Goal: Task Accomplishment & Management: Use online tool/utility

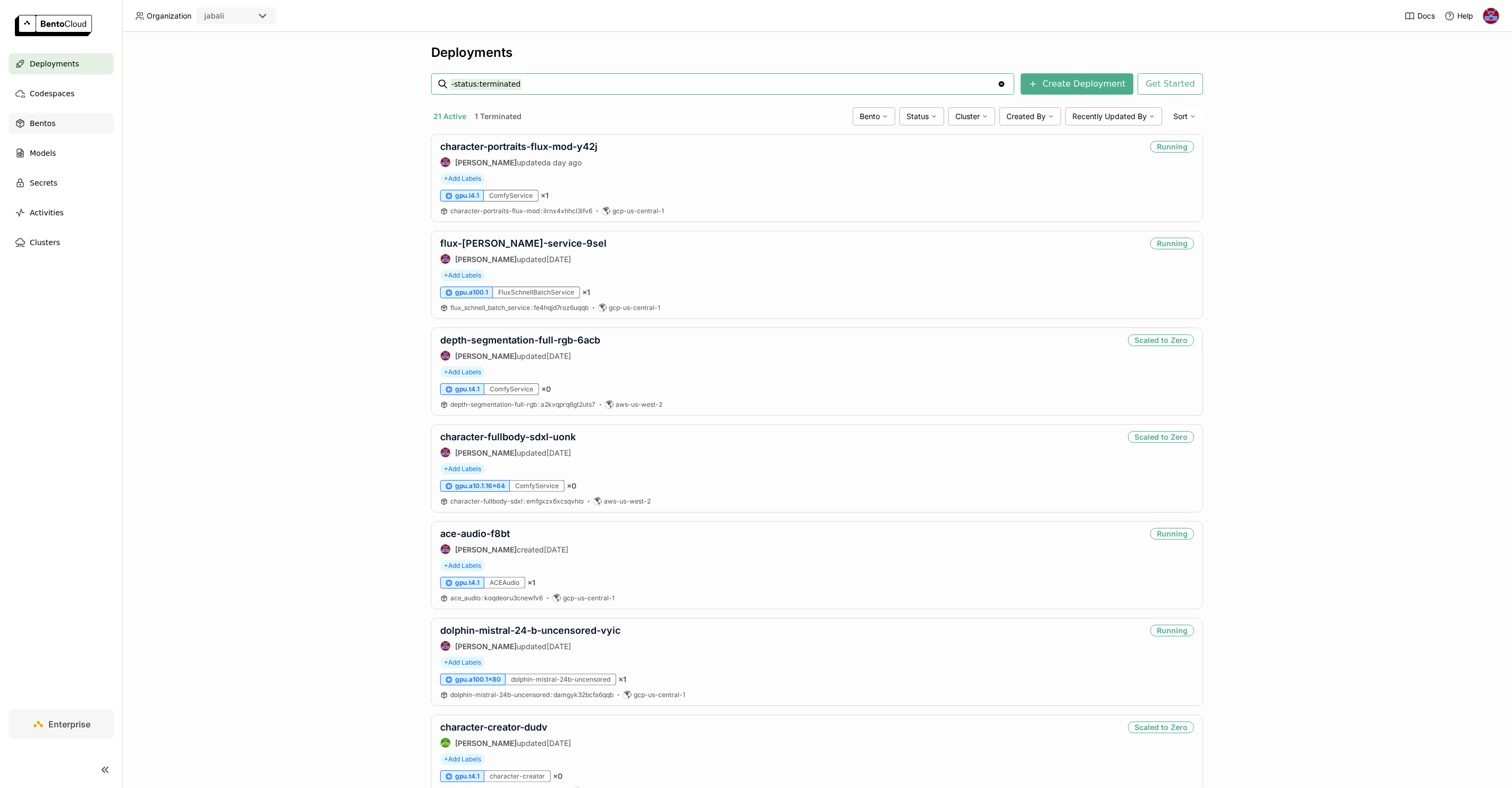
click at [43, 122] on span "Bentos" at bounding box center [42, 123] width 25 height 13
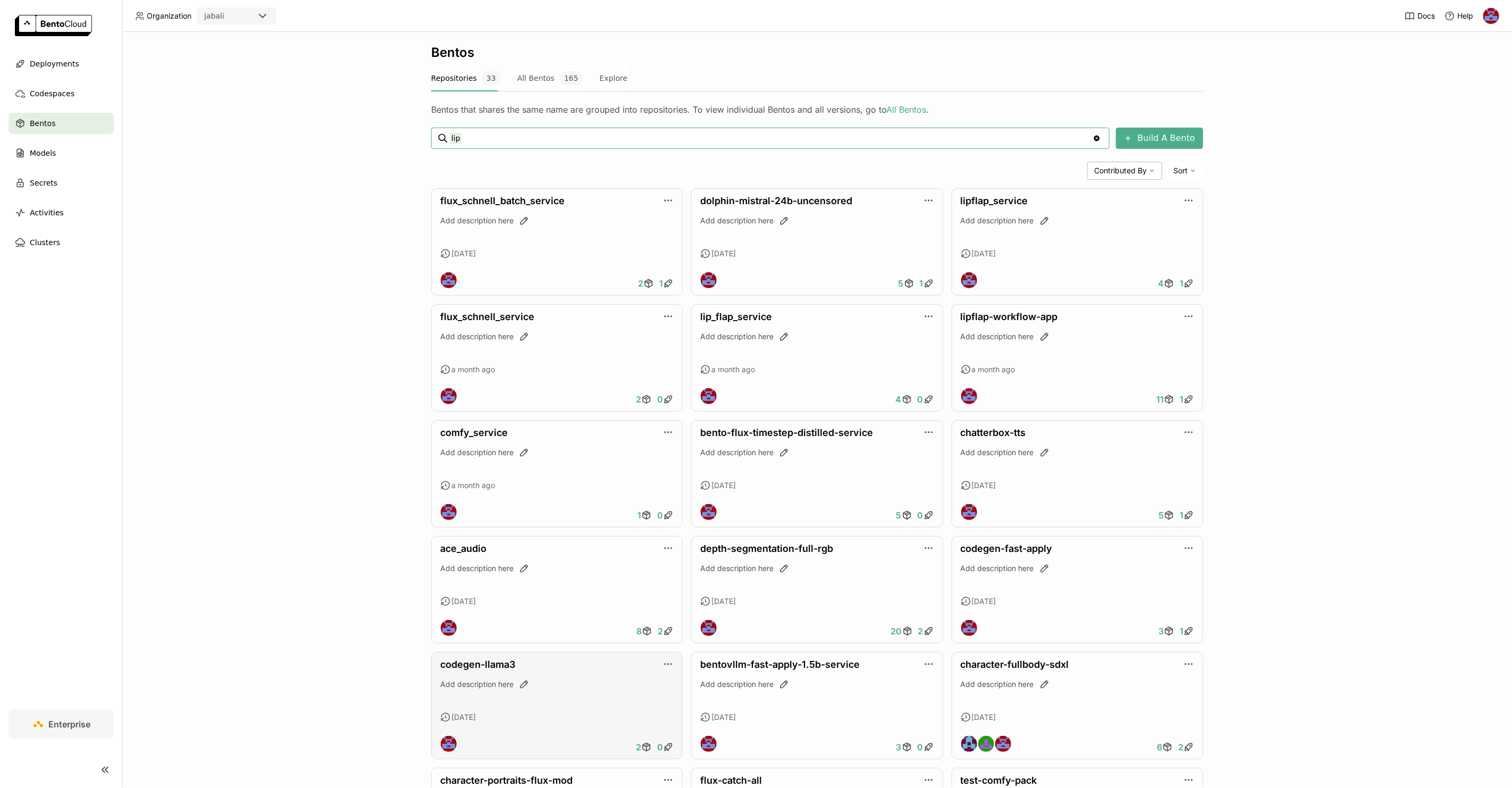
type input "lip"
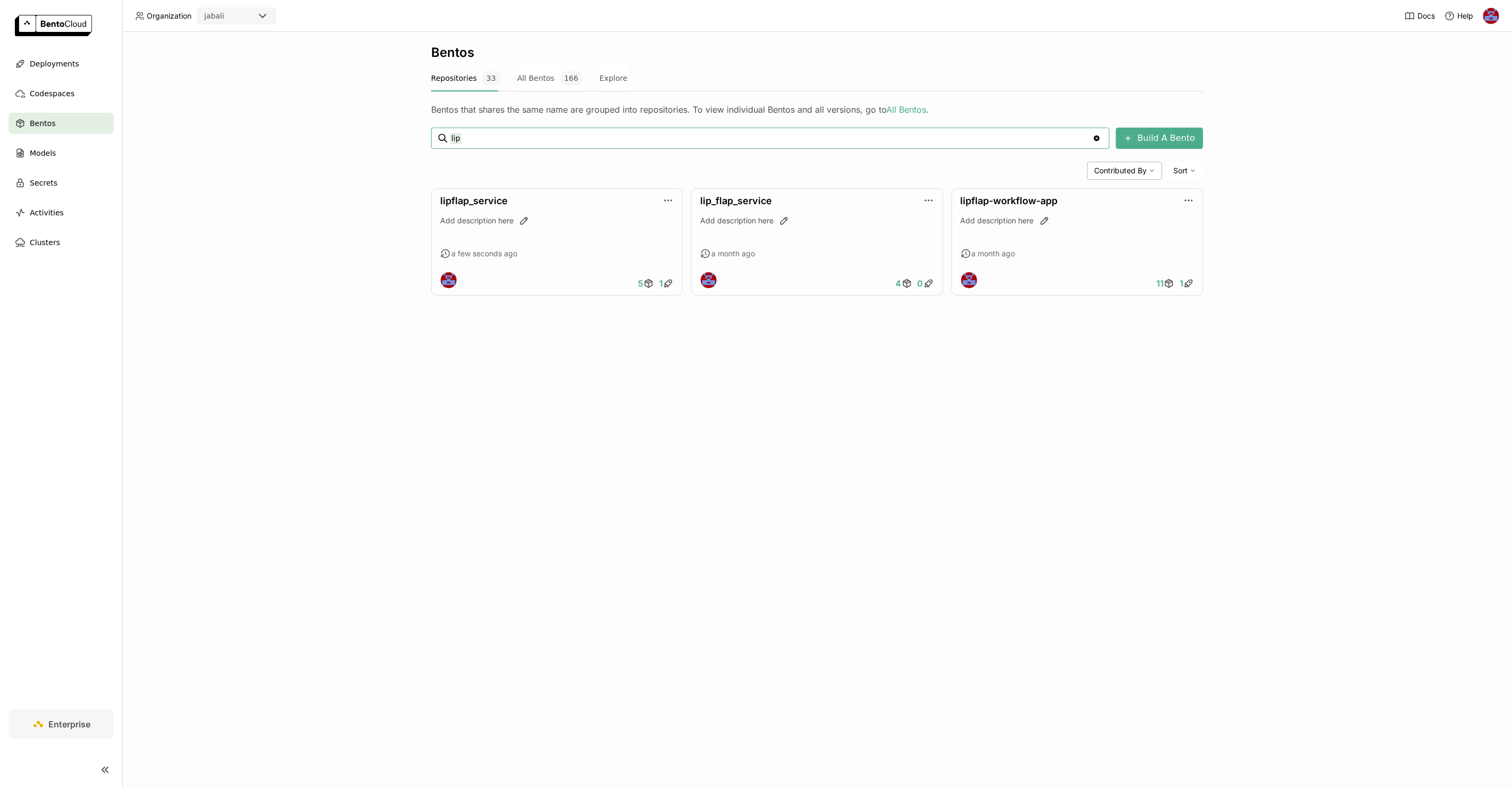
click at [718, 522] on div "Bentos Repositories 33 All Bentos 166 Explore Bentos that shares the same name …" at bounding box center [817, 410] width 1390 height 756
click at [60, 63] on span "Deployments" at bounding box center [55, 64] width 49 height 13
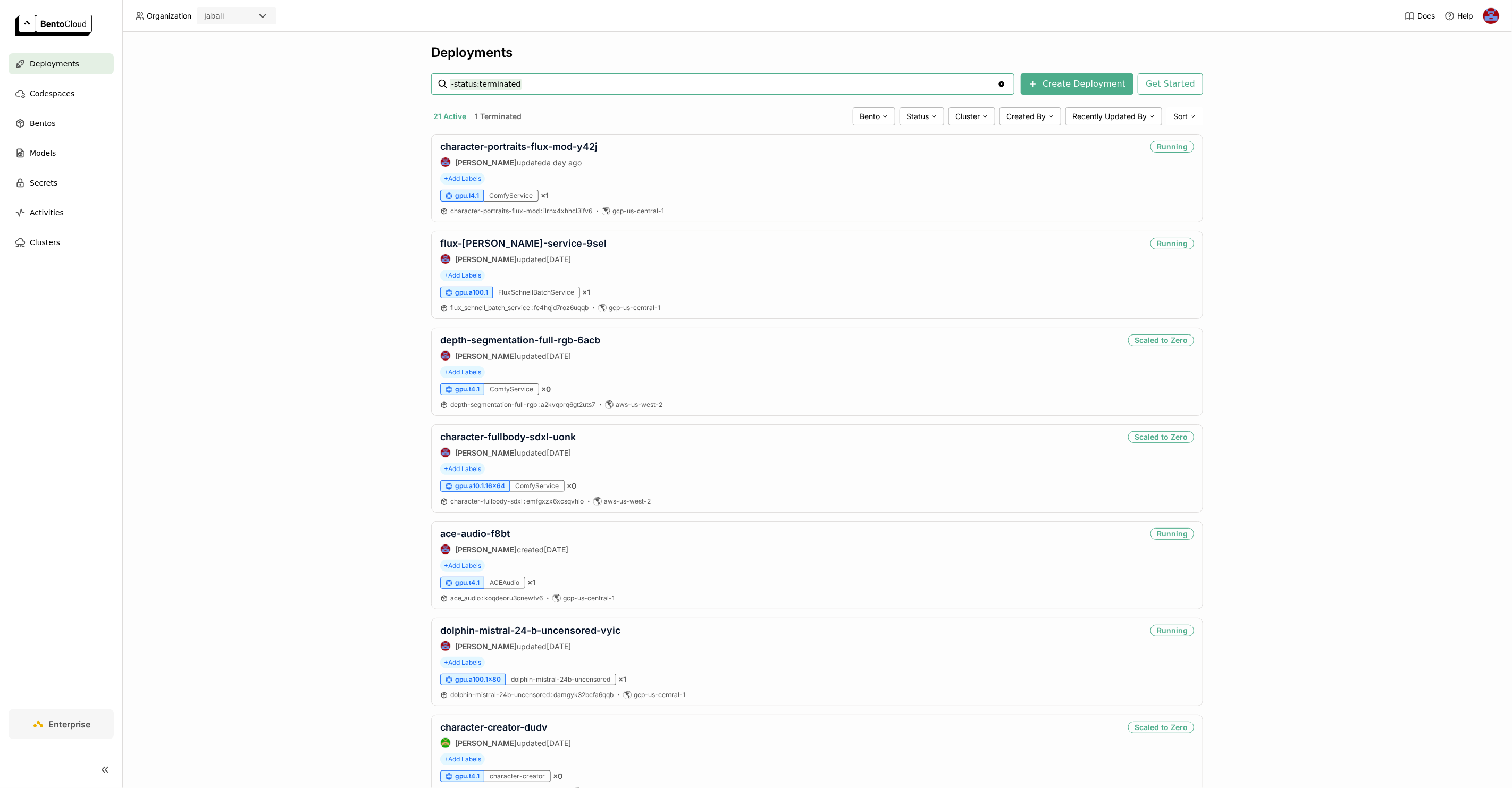
click at [312, 178] on div "Deployments -status:terminated -status:terminated Clear value Create Deployment…" at bounding box center [817, 410] width 1390 height 756
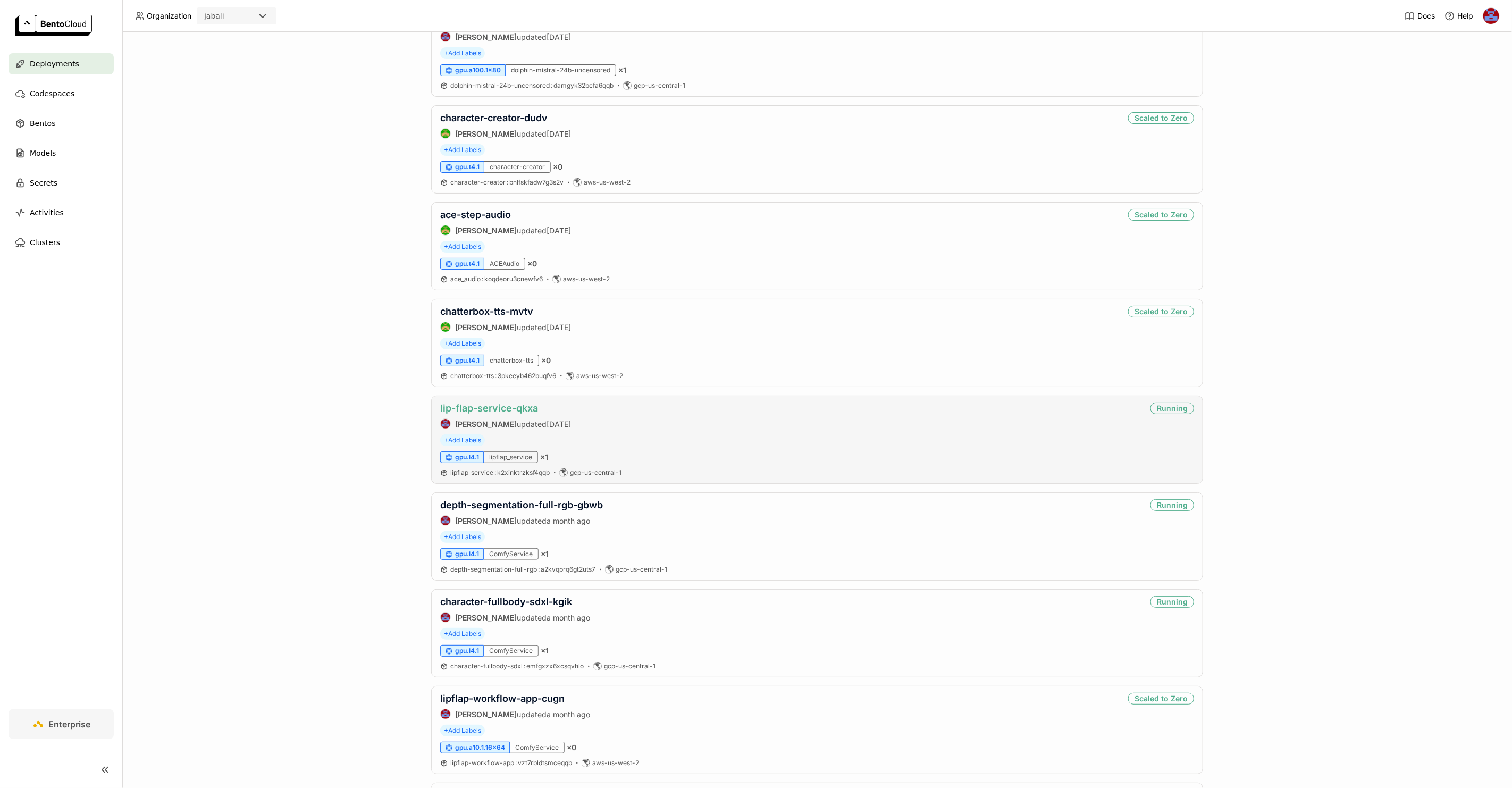
click at [504, 412] on link "lip-flap-service-qkxa" at bounding box center [489, 408] width 98 height 11
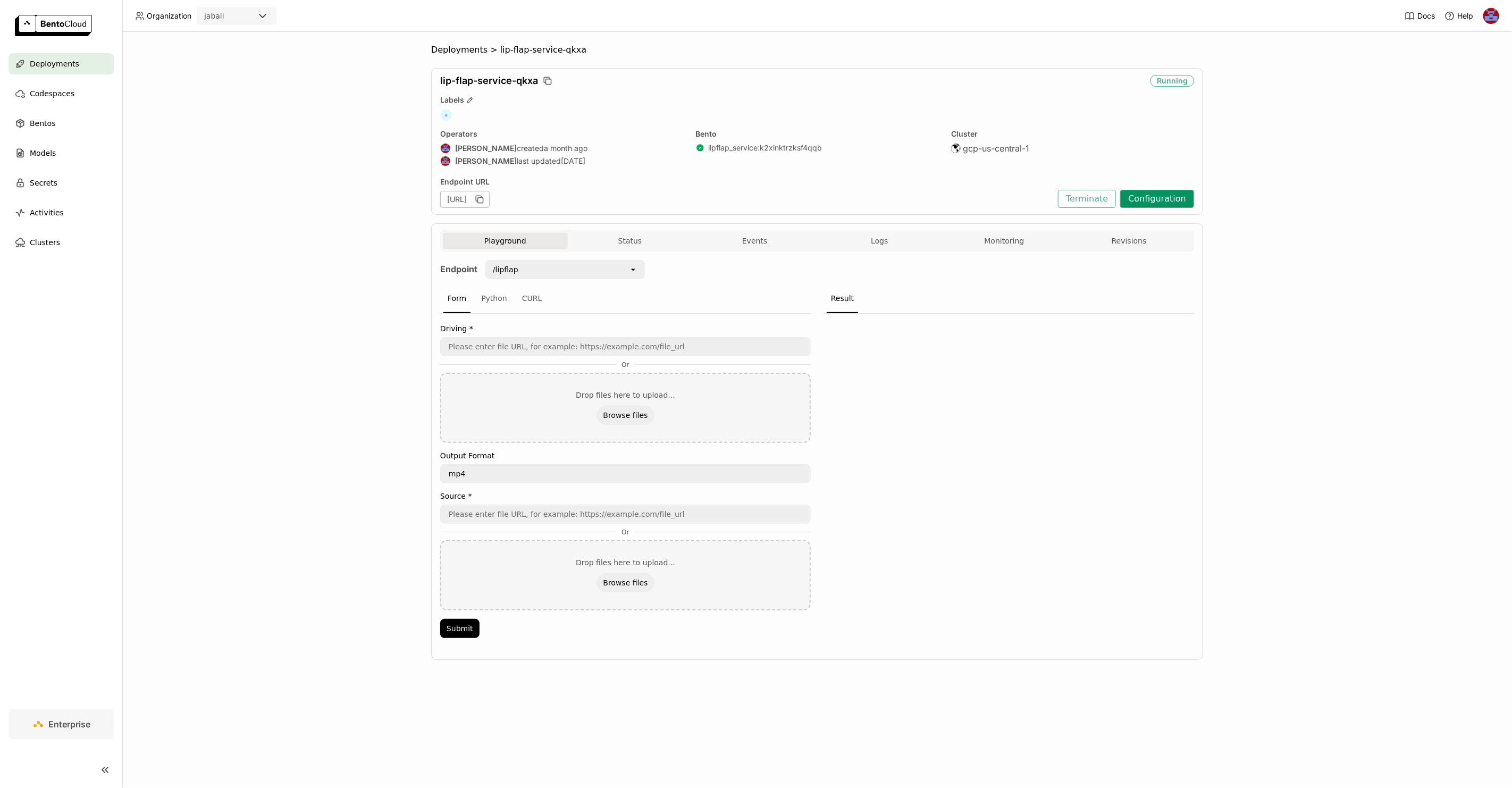
click at [1147, 195] on button "Configuration" at bounding box center [1157, 198] width 74 height 18
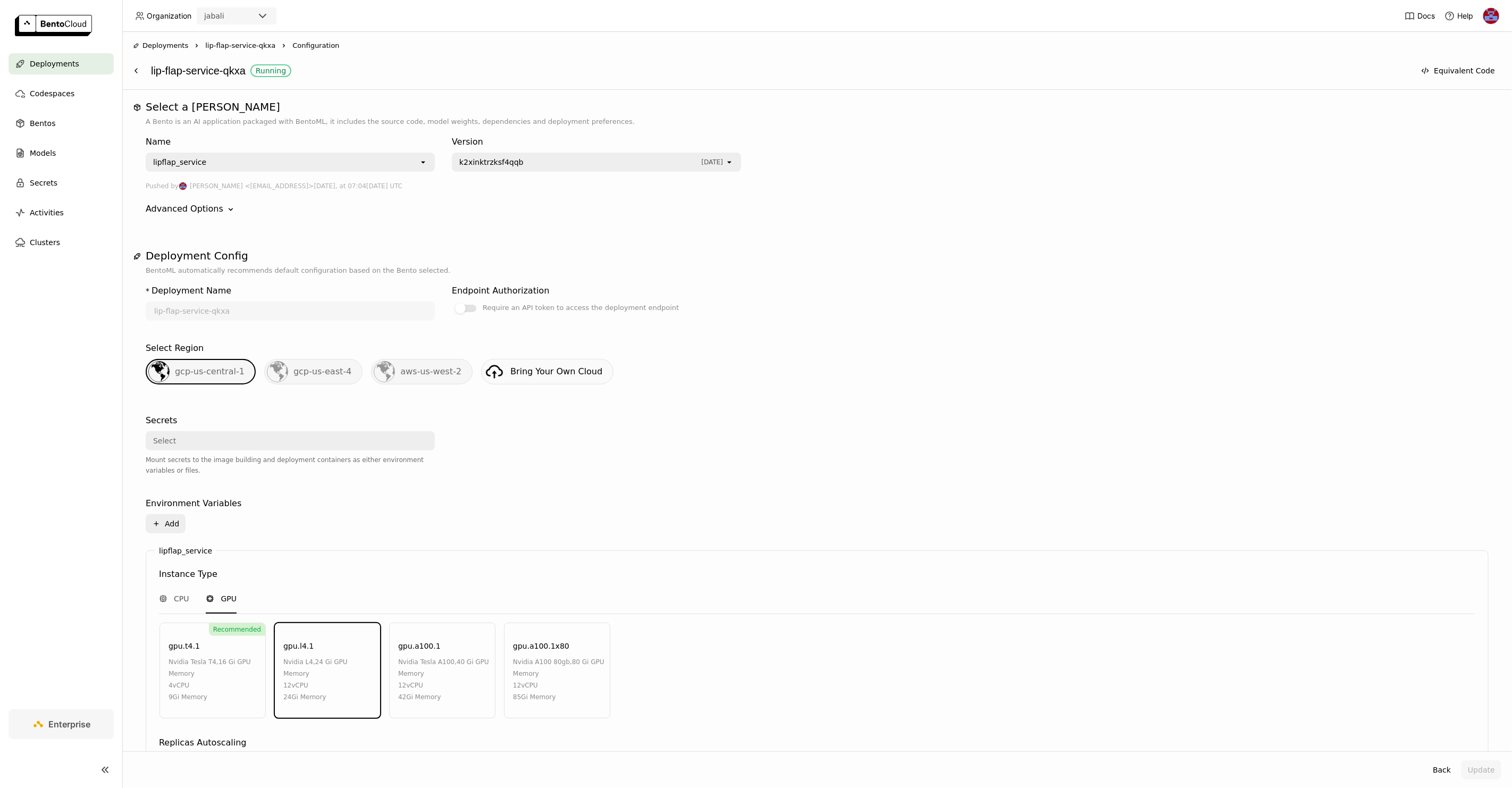
click at [503, 157] on span "k2xinktrzksf4qqb" at bounding box center [492, 162] width 65 height 11
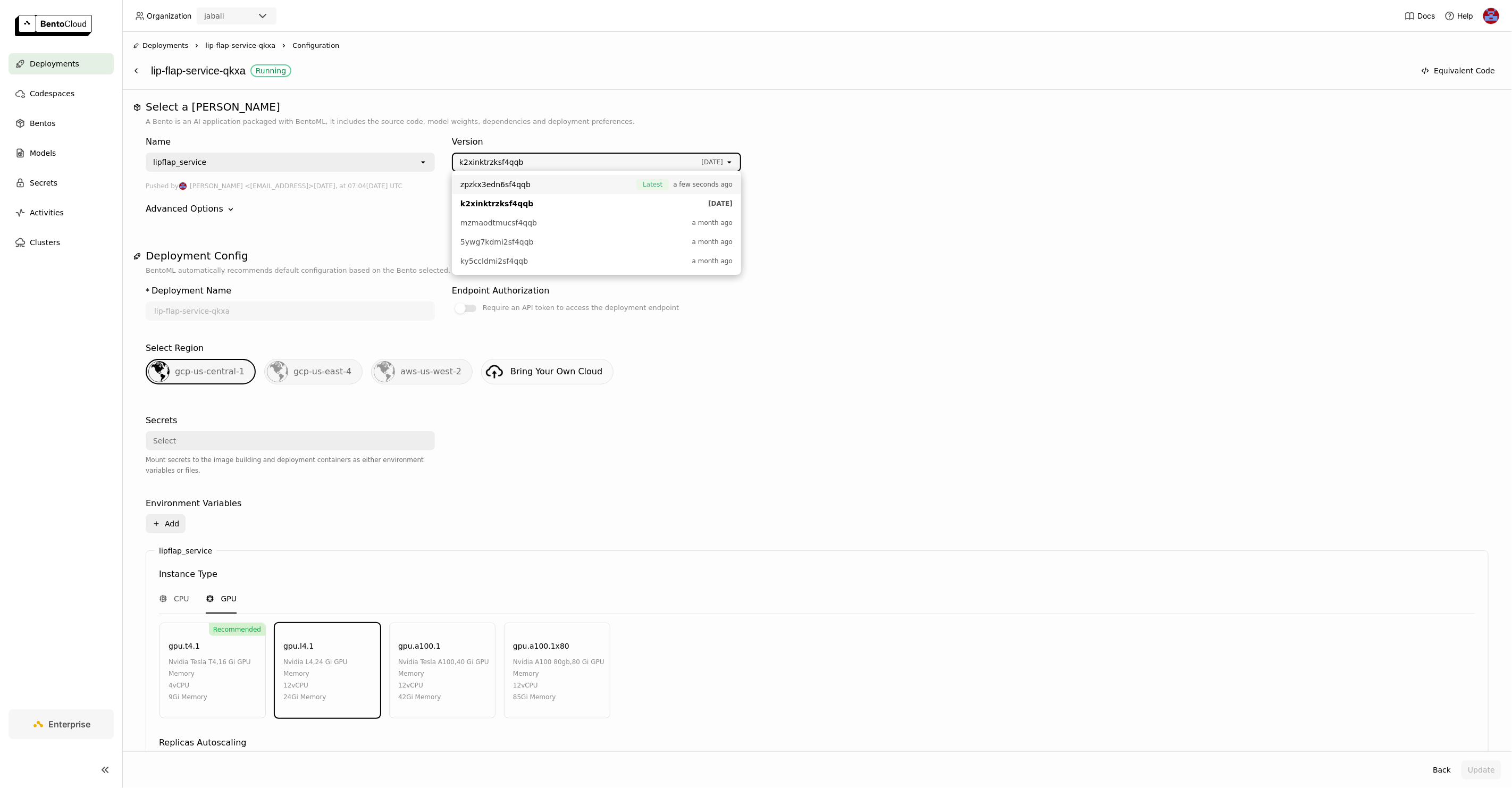
click at [500, 180] on span "zpzkx3edn6sf4qqb" at bounding box center [495, 184] width 70 height 11
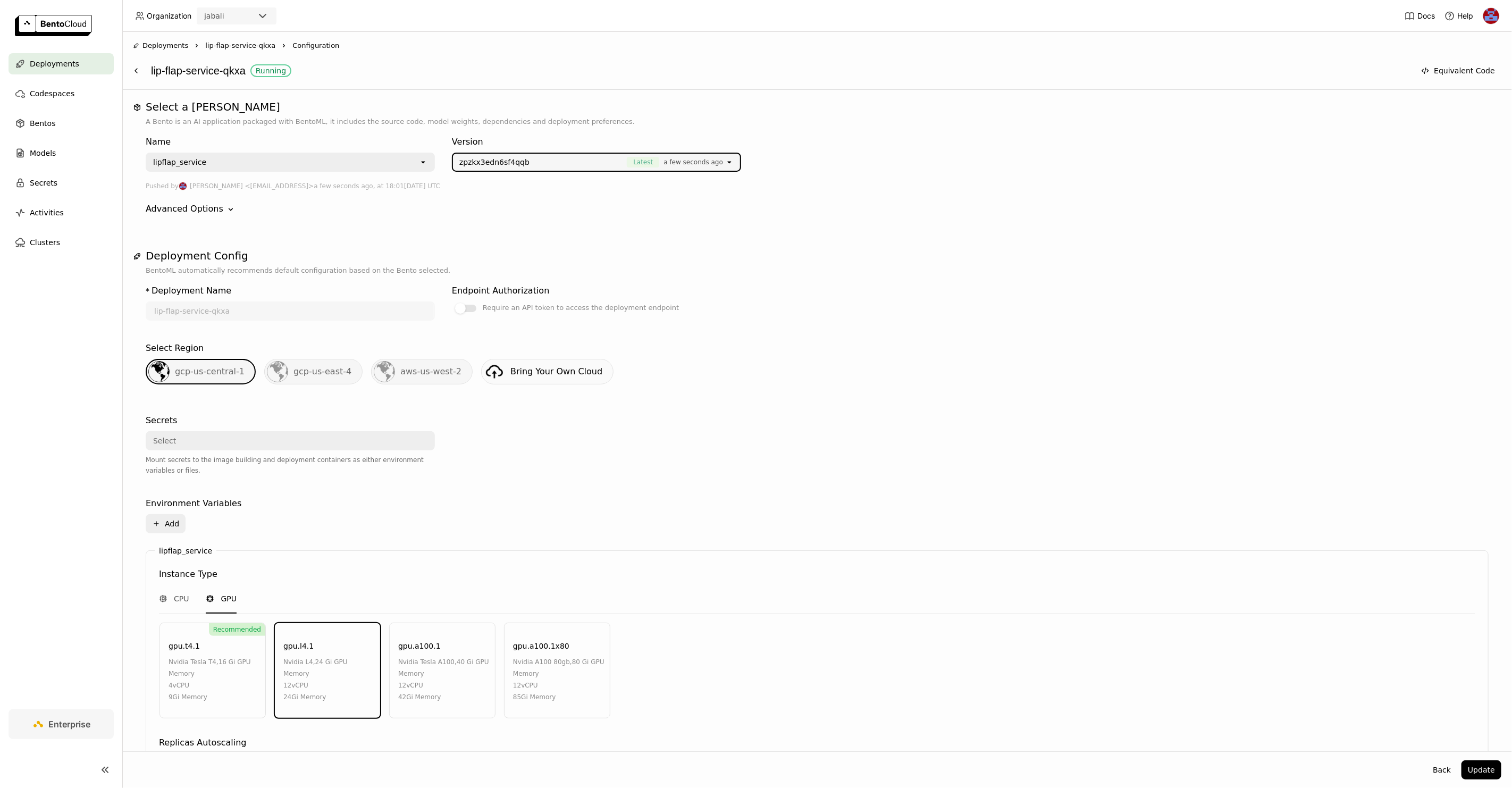
scroll to position [179, 0]
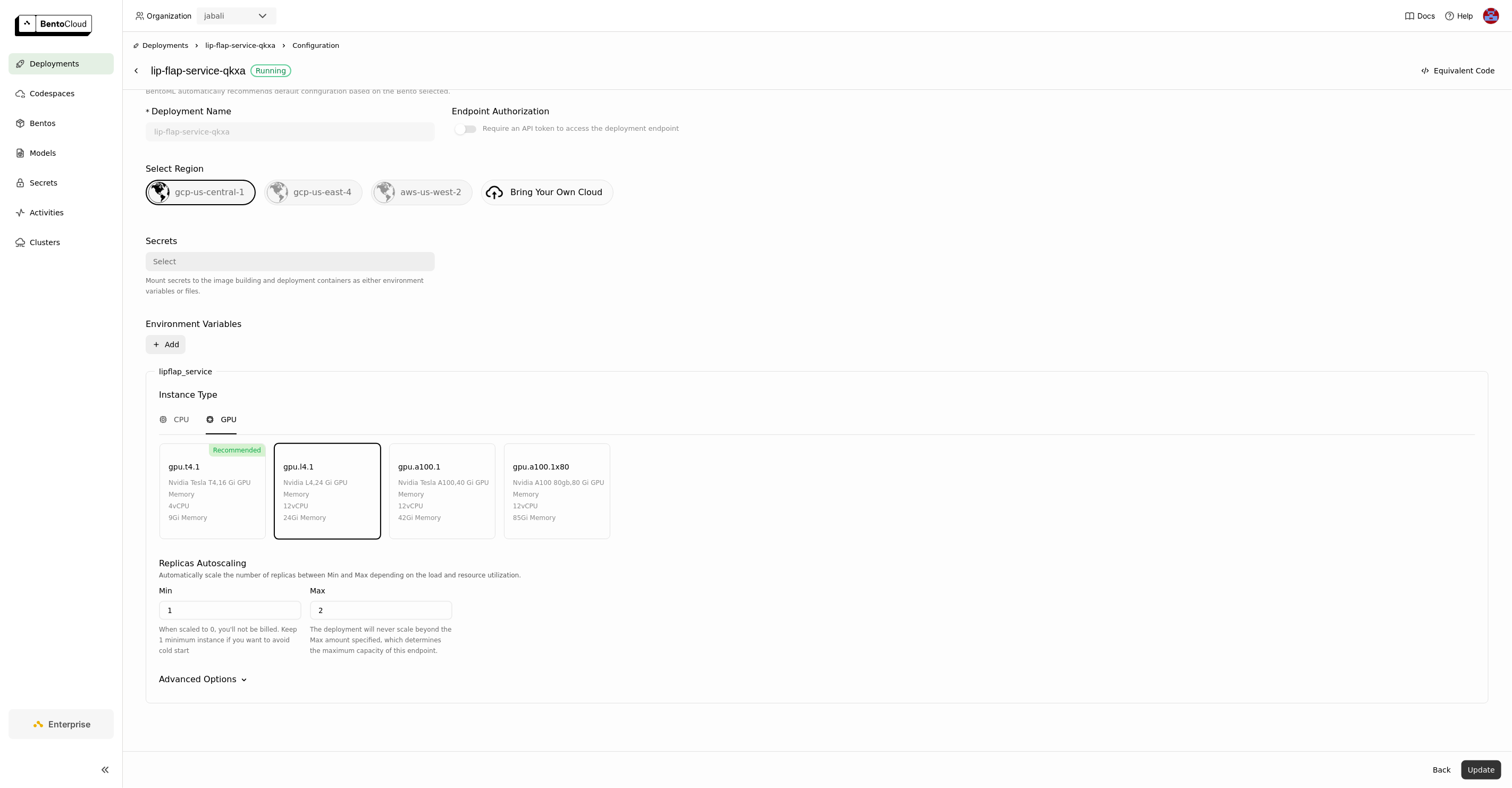
click at [1486, 769] on button "Update" at bounding box center [1481, 770] width 40 height 19
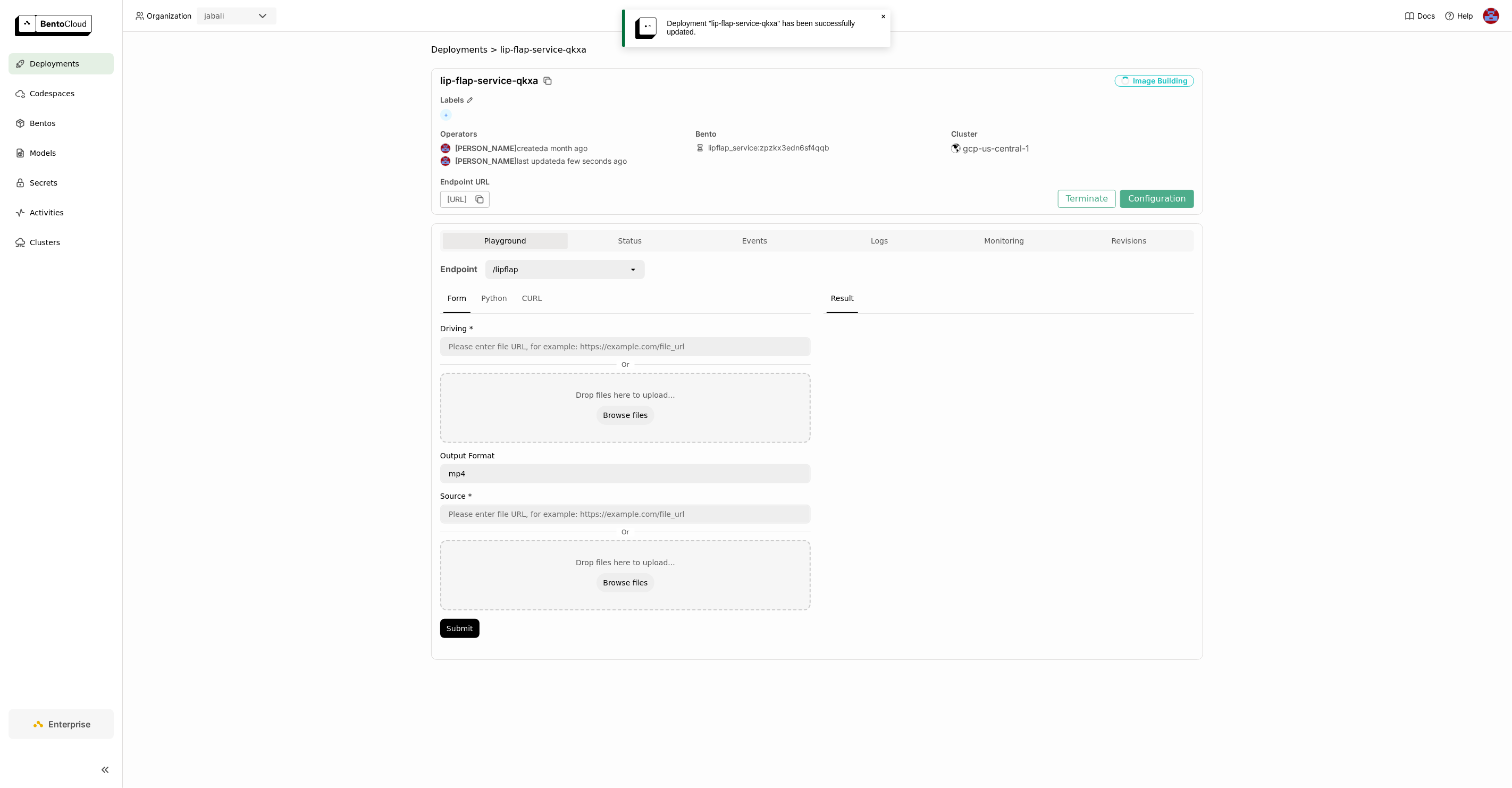
click at [476, 471] on textarea "mp4" at bounding box center [626, 474] width 369 height 17
click at [351, 472] on div "Deployments > lip-flap-service-qkxa lip-flap-service-qkxa Image Building Labels…" at bounding box center [817, 410] width 1390 height 756
click at [531, 265] on div "/lipflap" at bounding box center [558, 270] width 143 height 17
click at [364, 328] on div "Deployments > lip-flap-service-qkxa lip-flap-service-qkxa Image Building Labels…" at bounding box center [817, 410] width 1390 height 756
click at [345, 230] on div "Deployments > lip-flap-service-qkxa lip-flap-service-qkxa Image Building Labels…" at bounding box center [817, 410] width 1390 height 756
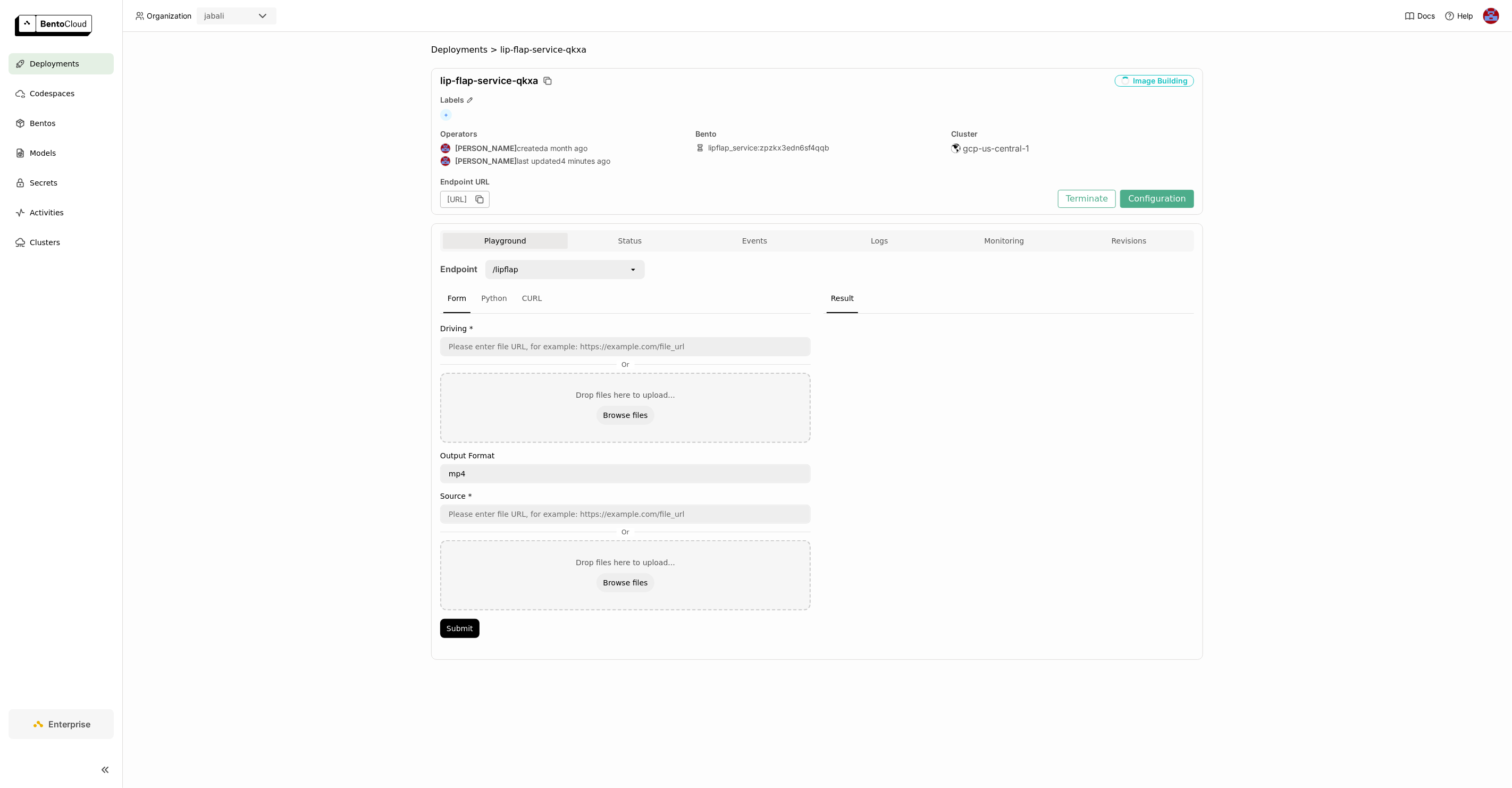
click at [1357, 103] on div "Deployments > lip-flap-service-qkxa lip-flap-service-qkxa Image Building Labels…" at bounding box center [817, 410] width 1390 height 756
click at [528, 272] on div "/lipflap" at bounding box center [558, 270] width 143 height 17
click at [565, 362] on li "/lipflap_preset_combinatorial_zip" at bounding box center [565, 368] width 160 height 19
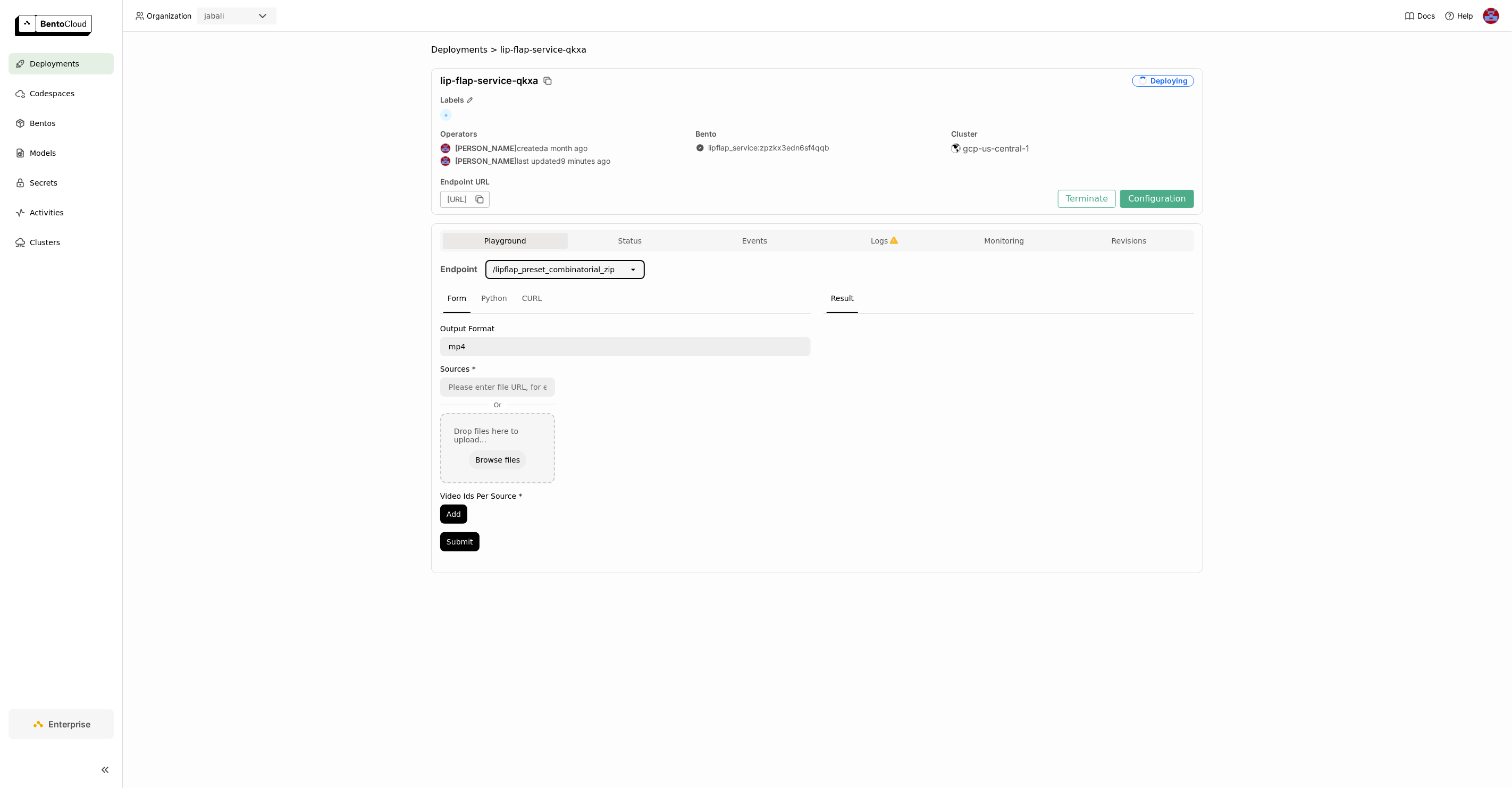
click at [336, 441] on div "Deployments > lip-flap-service-qkxa lip-flap-service-qkxa Deploying Labels + Op…" at bounding box center [817, 410] width 1390 height 756
